Goal: Book appointment/travel/reservation

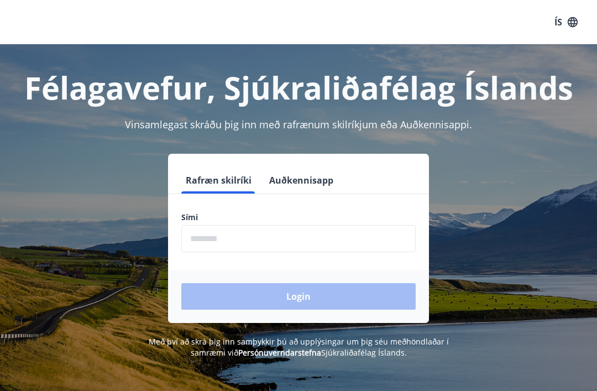
click at [242, 242] on input "phone" at bounding box center [298, 238] width 234 height 27
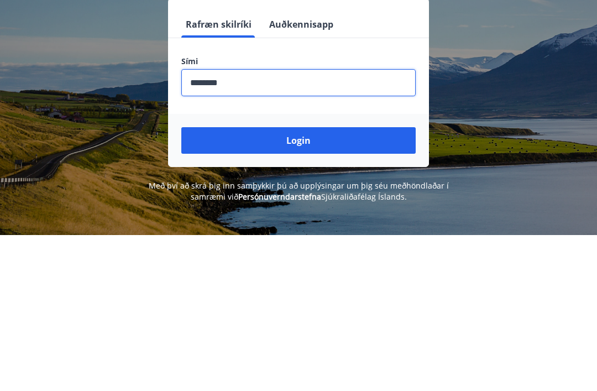
type input "********"
click at [331, 283] on button "Login" at bounding box center [298, 296] width 234 height 27
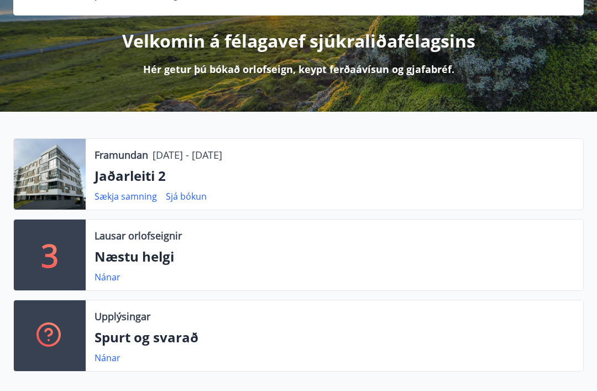
scroll to position [122, 0]
click at [115, 276] on link "Nánar" at bounding box center [108, 277] width 26 height 12
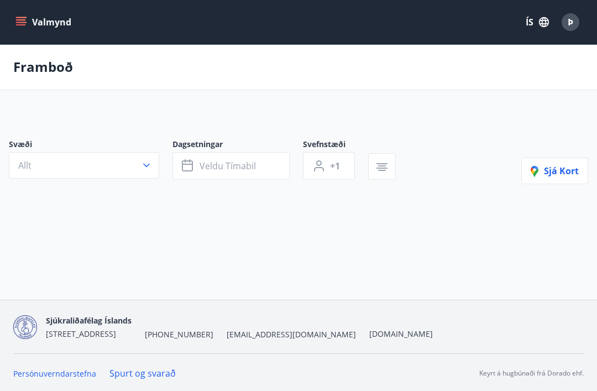
type input "*"
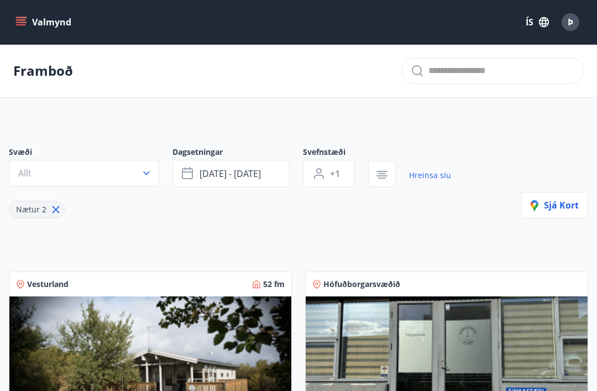
click at [23, 21] on icon "menu" at bounding box center [20, 22] width 11 height 11
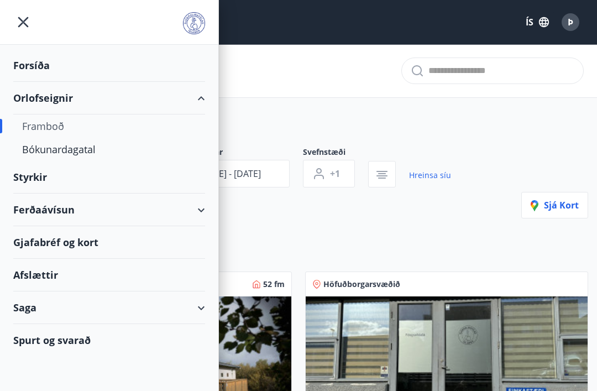
click at [91, 155] on div "Bókunardagatal" at bounding box center [109, 149] width 174 height 23
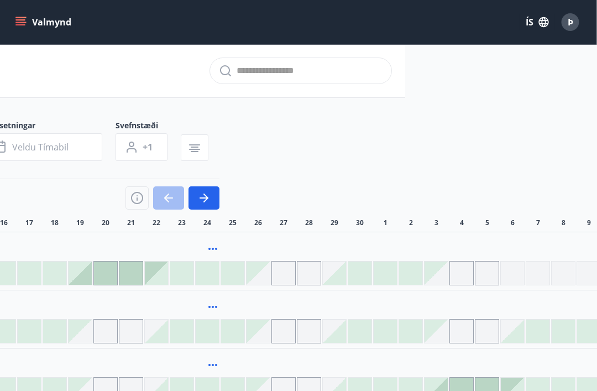
scroll to position [0, 192]
click at [20, 16] on button "Valmynd" at bounding box center [44, 22] width 62 height 20
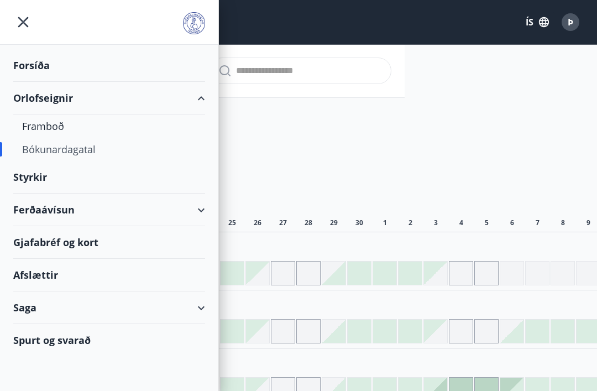
click at [206, 213] on icon at bounding box center [201, 210] width 13 height 13
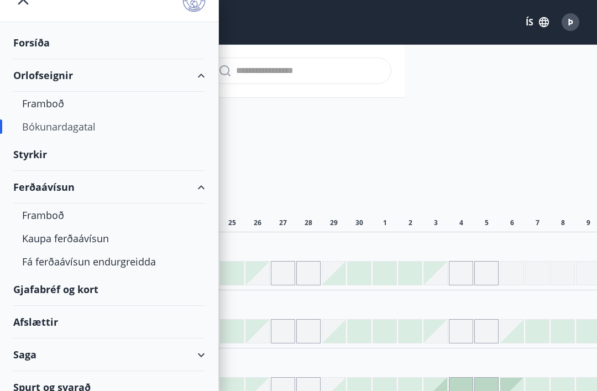
scroll to position [32, 0]
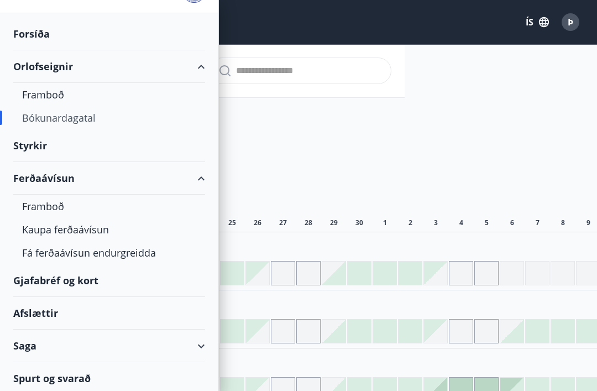
click at [59, 208] on div "Framboð" at bounding box center [109, 206] width 174 height 23
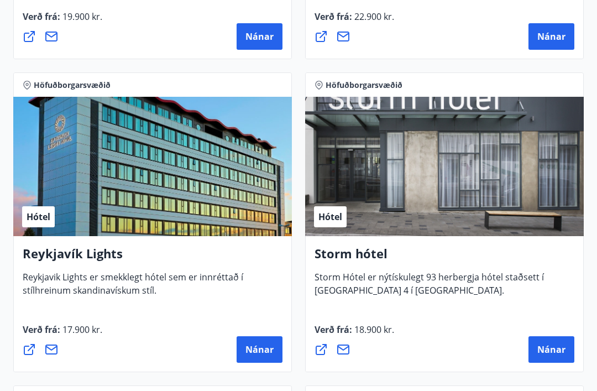
scroll to position [1385, 0]
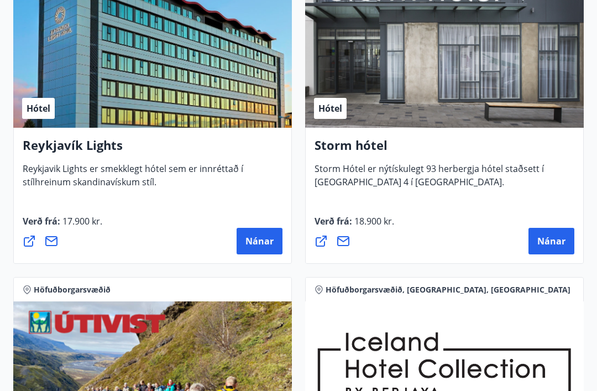
click at [263, 251] on button "Nánar" at bounding box center [260, 241] width 46 height 27
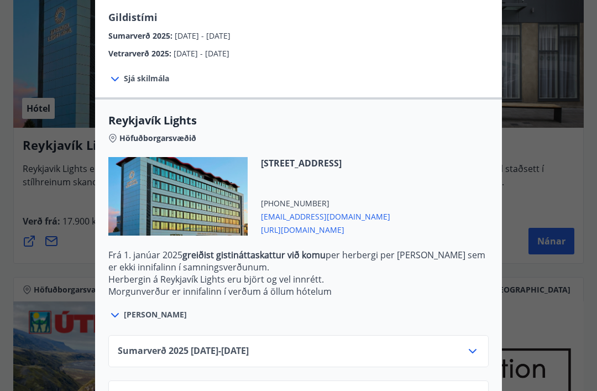
scroll to position [263, 0]
click at [478, 351] on icon at bounding box center [472, 351] width 13 height 13
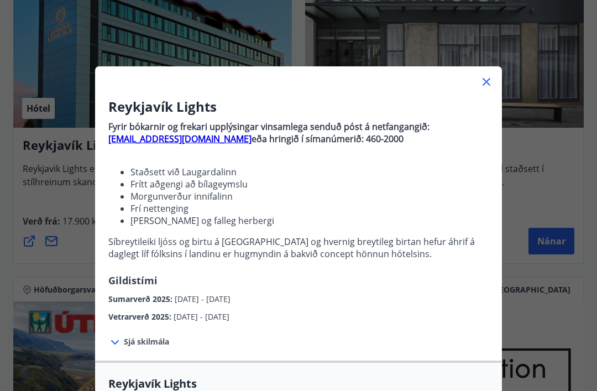
scroll to position [0, 0]
click at [490, 87] on icon at bounding box center [486, 81] width 13 height 13
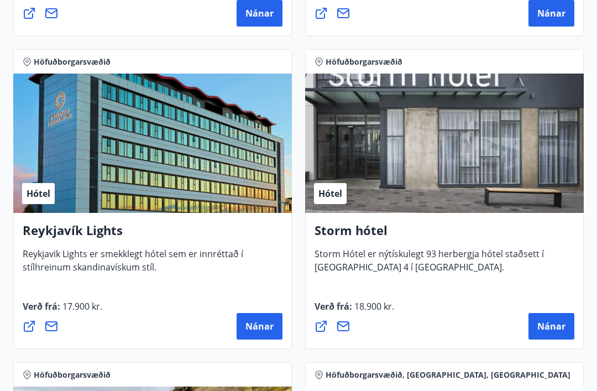
scroll to position [1403, 0]
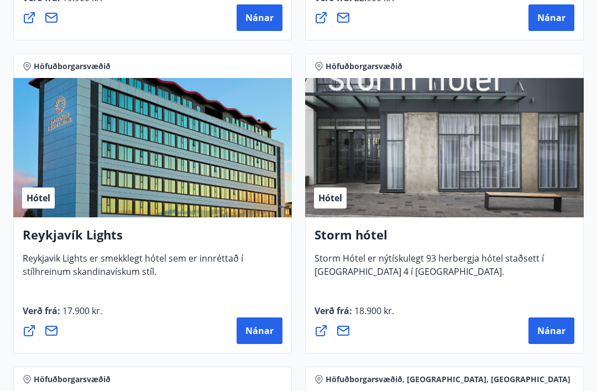
click at [558, 327] on span "Nánar" at bounding box center [552, 331] width 28 height 12
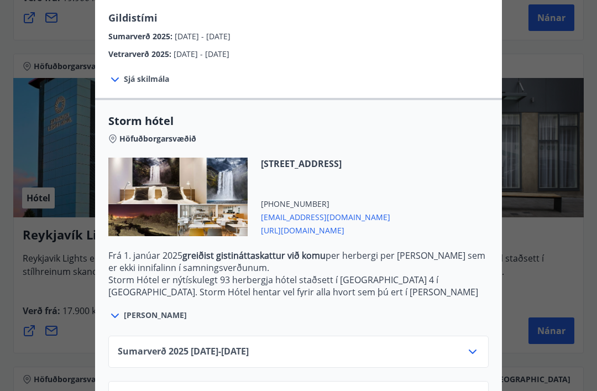
scroll to position [184, 0]
click at [478, 345] on icon at bounding box center [472, 351] width 13 height 13
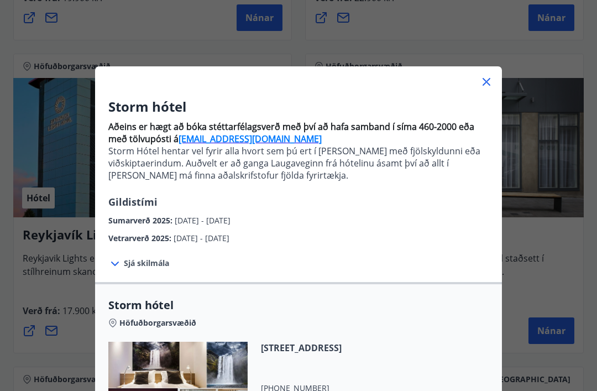
scroll to position [0, 0]
click at [489, 86] on icon at bounding box center [486, 81] width 13 height 13
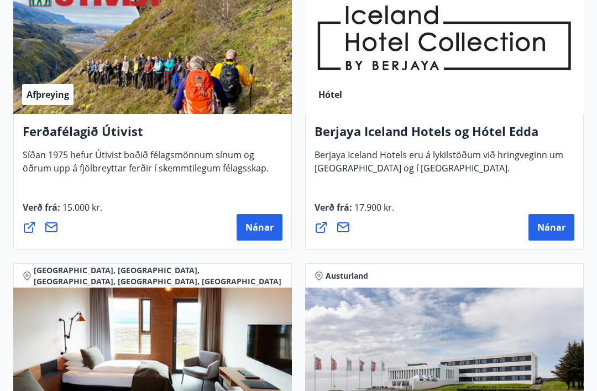
scroll to position [1820, 0]
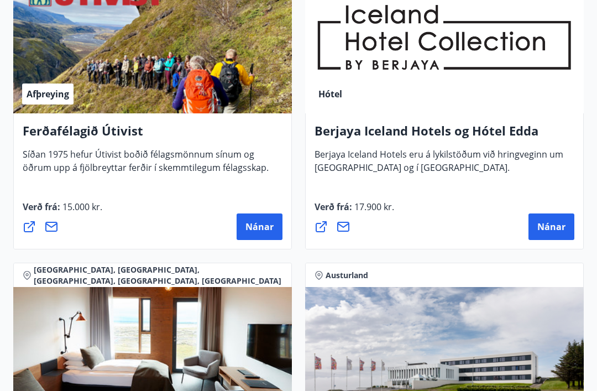
click at [555, 229] on span "Nánar" at bounding box center [552, 227] width 28 height 12
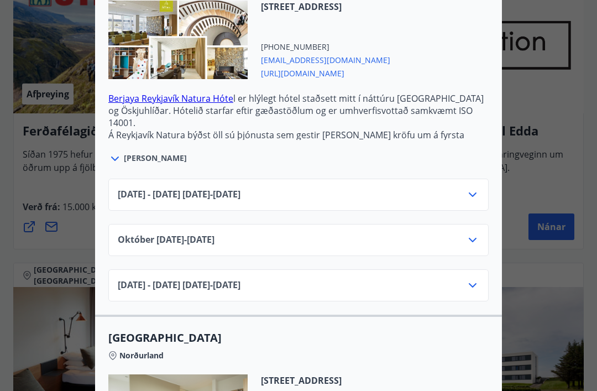
scroll to position [361, 0]
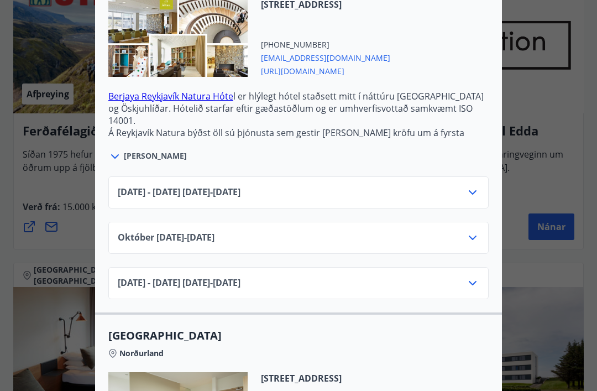
click at [477, 194] on icon at bounding box center [472, 192] width 13 height 13
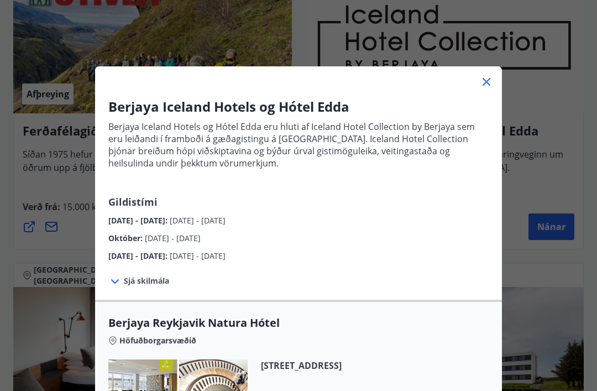
scroll to position [0, 0]
click at [485, 84] on icon at bounding box center [487, 82] width 8 height 8
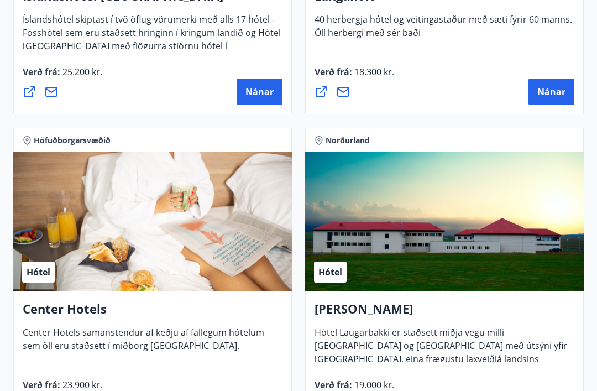
scroll to position [3464, 0]
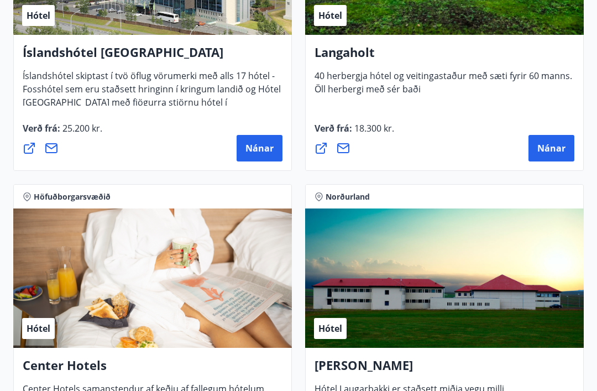
scroll to position [0, 192]
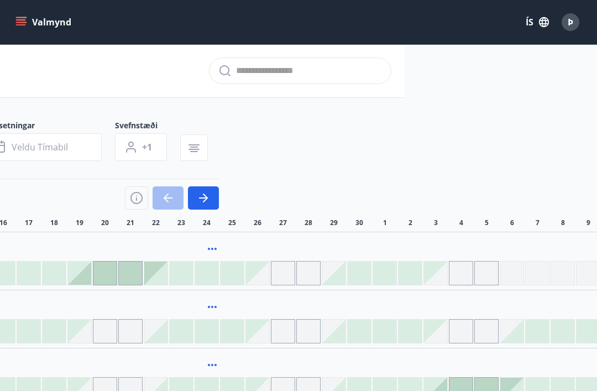
click at [25, 19] on icon "menu" at bounding box center [21, 19] width 10 height 1
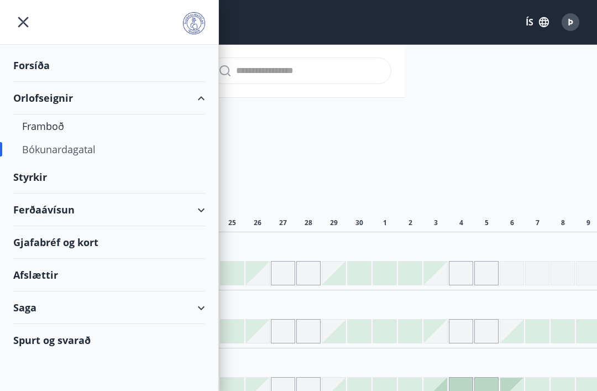
click at [90, 341] on div "Spurt og svarað" at bounding box center [109, 340] width 192 height 32
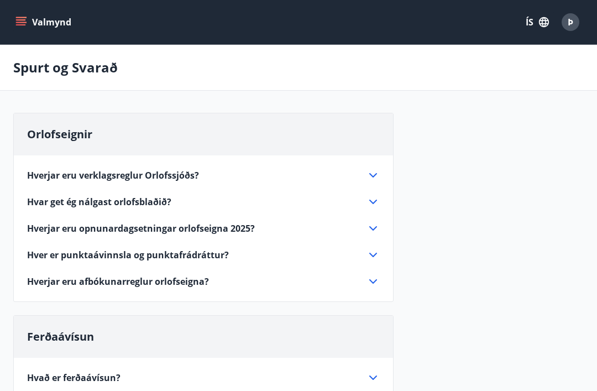
click at [377, 233] on icon at bounding box center [373, 228] width 13 height 13
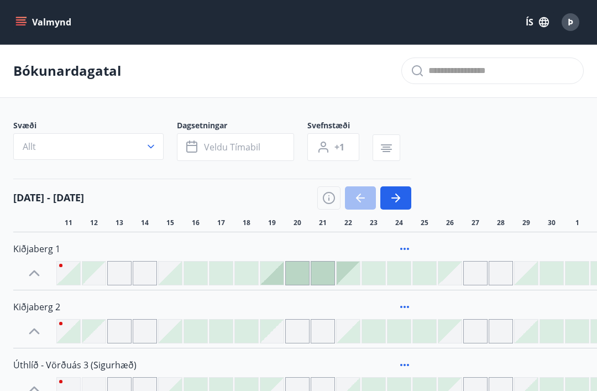
click at [30, 20] on button "Valmynd" at bounding box center [44, 22] width 62 height 20
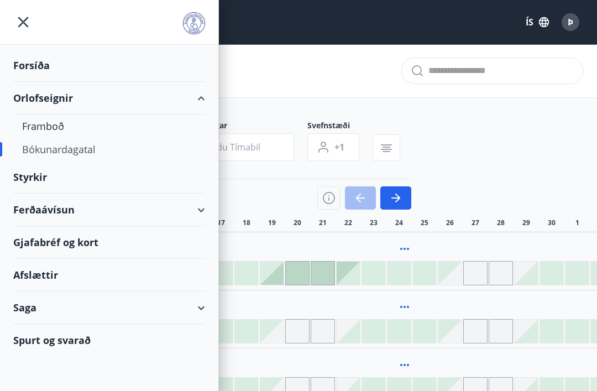
click at [54, 129] on div "Framboð" at bounding box center [109, 125] width 174 height 23
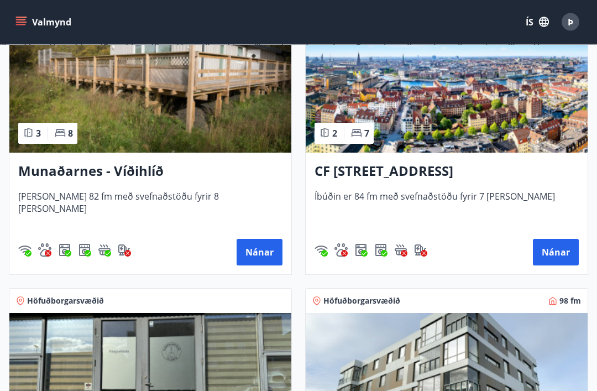
click at [557, 262] on button "Nánar" at bounding box center [556, 252] width 46 height 27
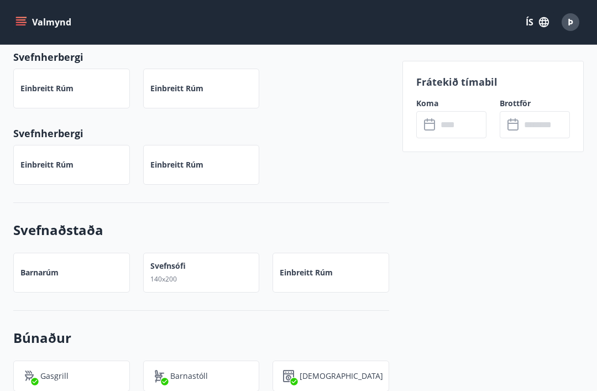
scroll to position [911, 0]
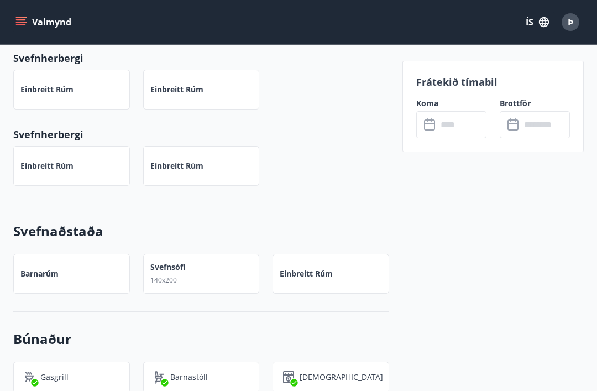
click at [470, 126] on input "text" at bounding box center [461, 124] width 49 height 27
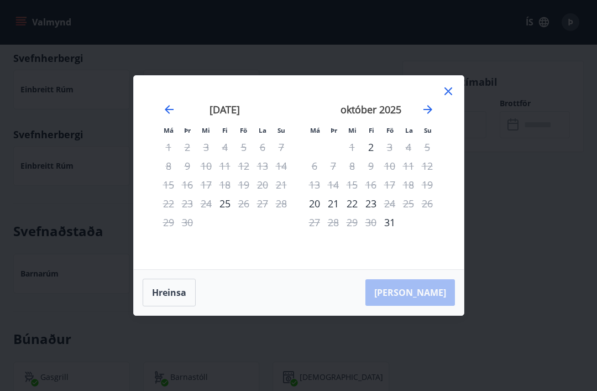
click at [432, 111] on icon "Move forward to switch to the next month." at bounding box center [427, 109] width 13 height 13
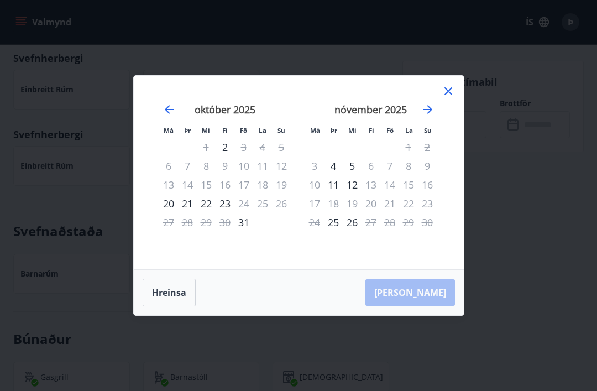
click at [431, 116] on icon "Move forward to switch to the next month." at bounding box center [427, 109] width 13 height 13
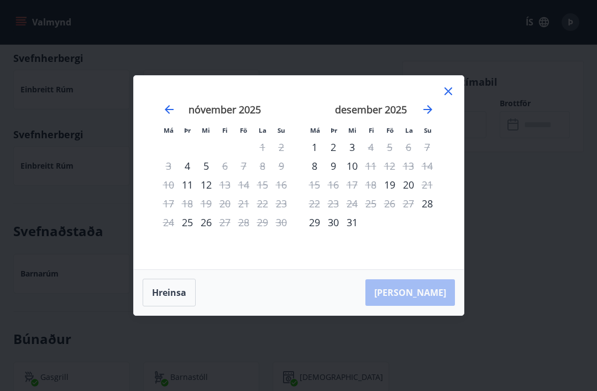
click at [426, 114] on icon "Move forward to switch to the next month." at bounding box center [427, 109] width 13 height 13
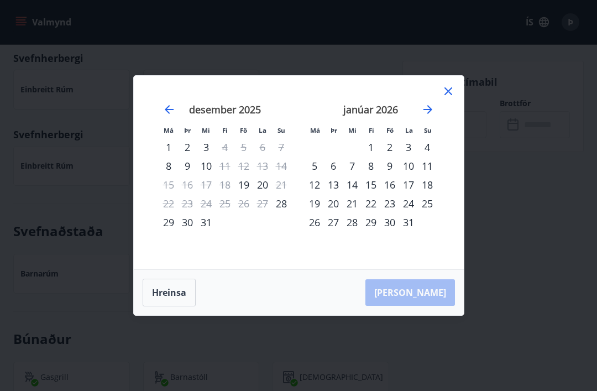
click at [434, 112] on icon "Move forward to switch to the next month." at bounding box center [427, 109] width 13 height 13
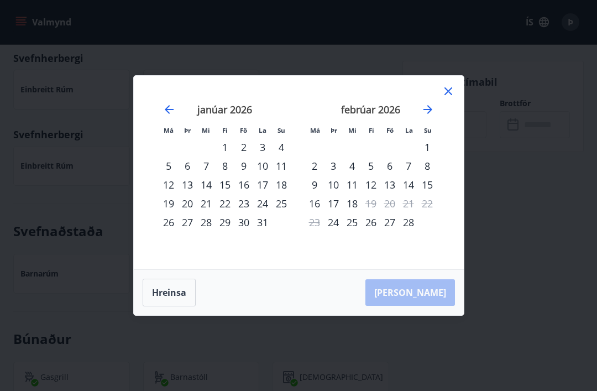
click at [434, 108] on icon "Move forward to switch to the next month." at bounding box center [427, 109] width 13 height 13
click at [433, 115] on icon "Move forward to switch to the next month." at bounding box center [427, 109] width 13 height 13
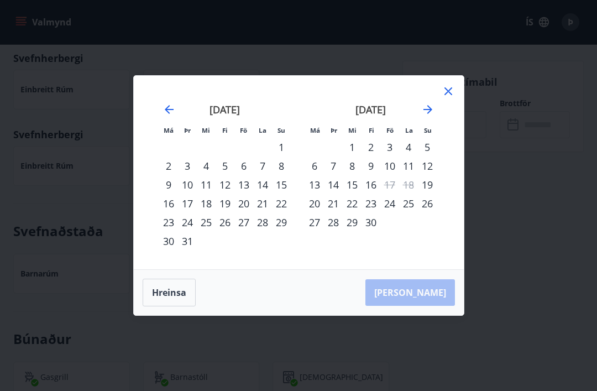
click at [428, 113] on icon "Move forward to switch to the next month." at bounding box center [428, 109] width 9 height 9
click at [432, 112] on icon "Move forward to switch to the next month." at bounding box center [427, 109] width 13 height 13
click at [431, 114] on icon "Move forward to switch to the next month." at bounding box center [427, 109] width 13 height 13
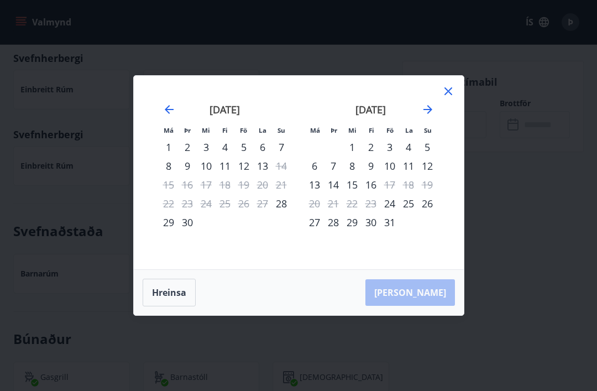
click at [432, 115] on icon "Move forward to switch to the next month." at bounding box center [427, 109] width 13 height 13
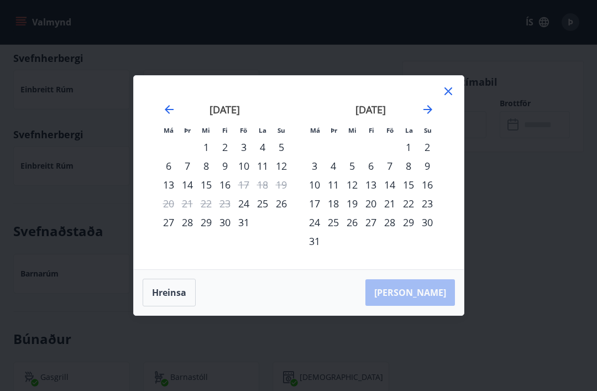
click at [169, 104] on icon "Move backward to switch to the previous month." at bounding box center [169, 109] width 13 height 13
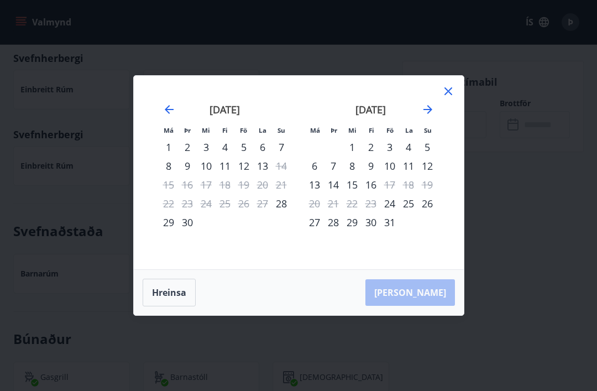
click at [454, 89] on icon at bounding box center [448, 91] width 13 height 13
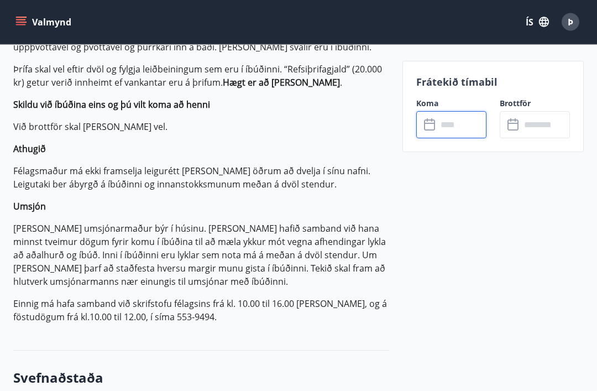
scroll to position [520, 0]
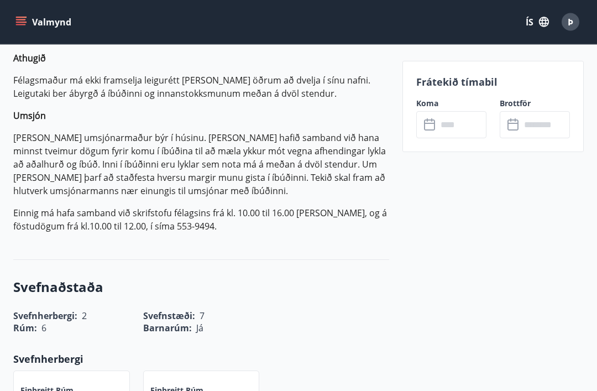
scroll to position [605, 0]
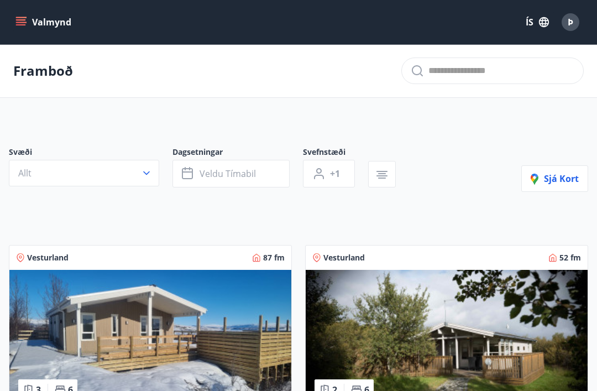
click at [571, 22] on span "Þ" at bounding box center [571, 22] width 6 height 12
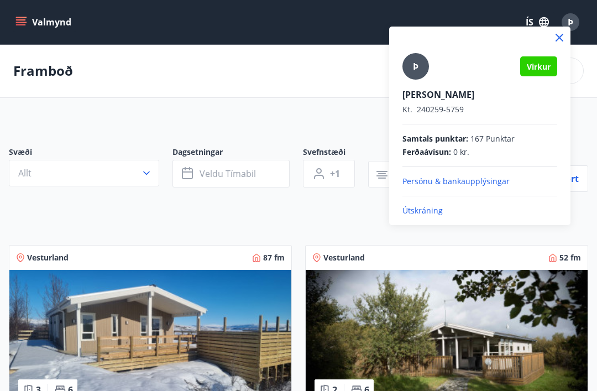
click at [430, 214] on p "Útskráning" at bounding box center [480, 210] width 155 height 11
